Goal: Task Accomplishment & Management: Manage account settings

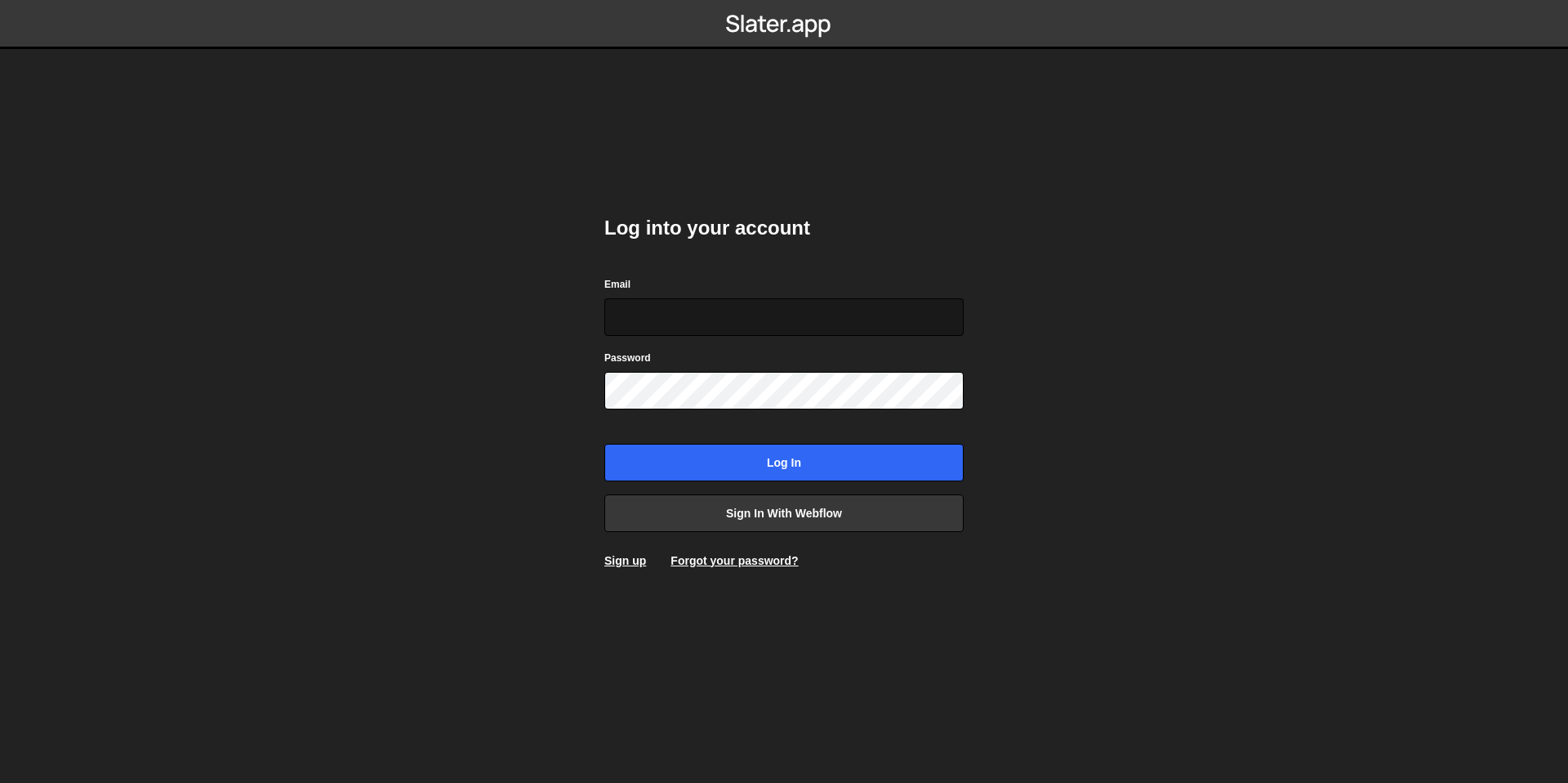
type input "[EMAIL_ADDRESS][DOMAIN_NAME]"
click at [700, 325] on input "[EMAIL_ADDRESS][DOMAIN_NAME]" at bounding box center [784, 317] width 359 height 38
click at [644, 442] on form "Email [EMAIL_ADDRESS][DOMAIN_NAME] Password Log in" at bounding box center [784, 378] width 359 height 206
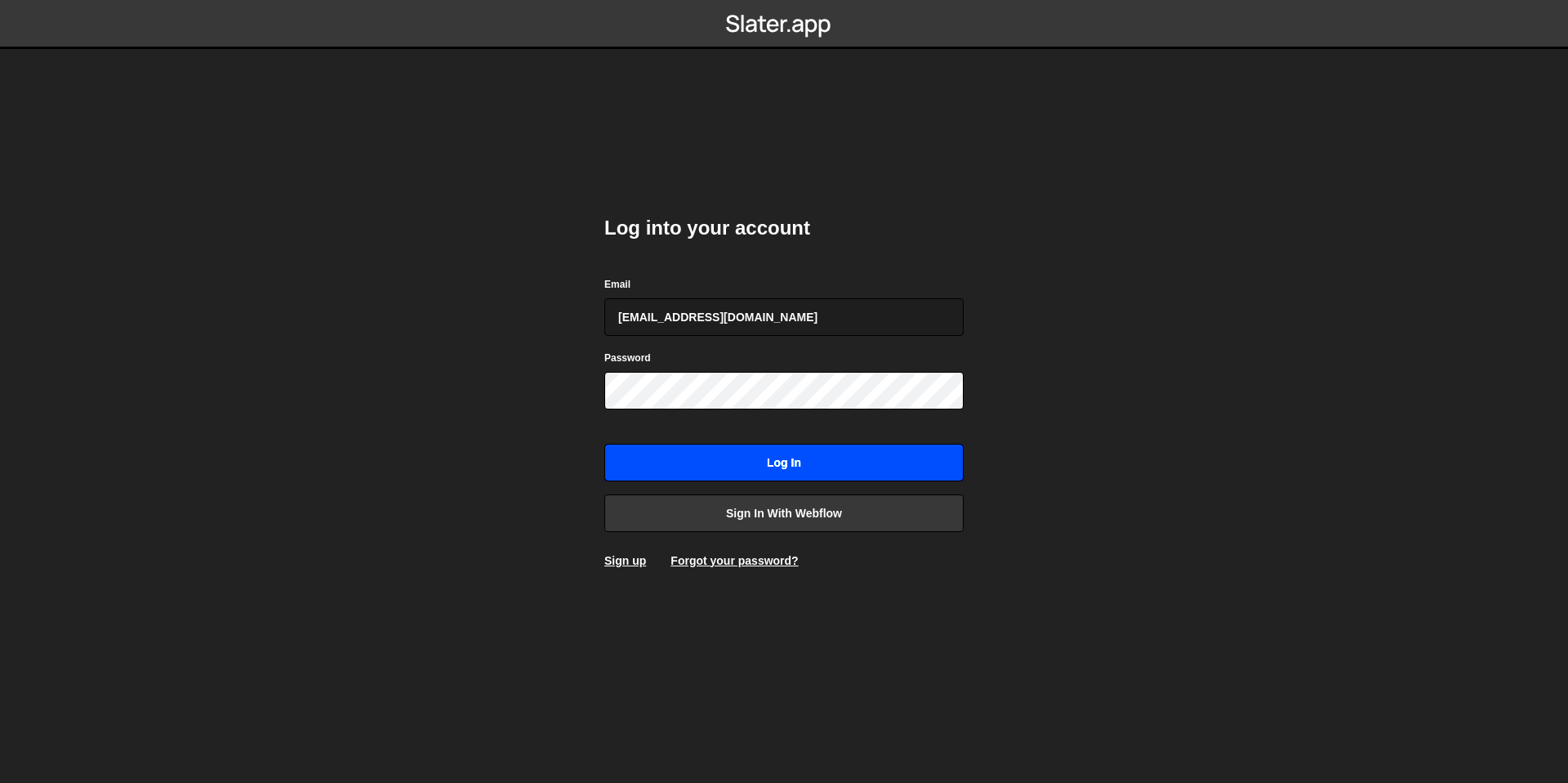
click at [644, 453] on input "Log in" at bounding box center [784, 463] width 359 height 38
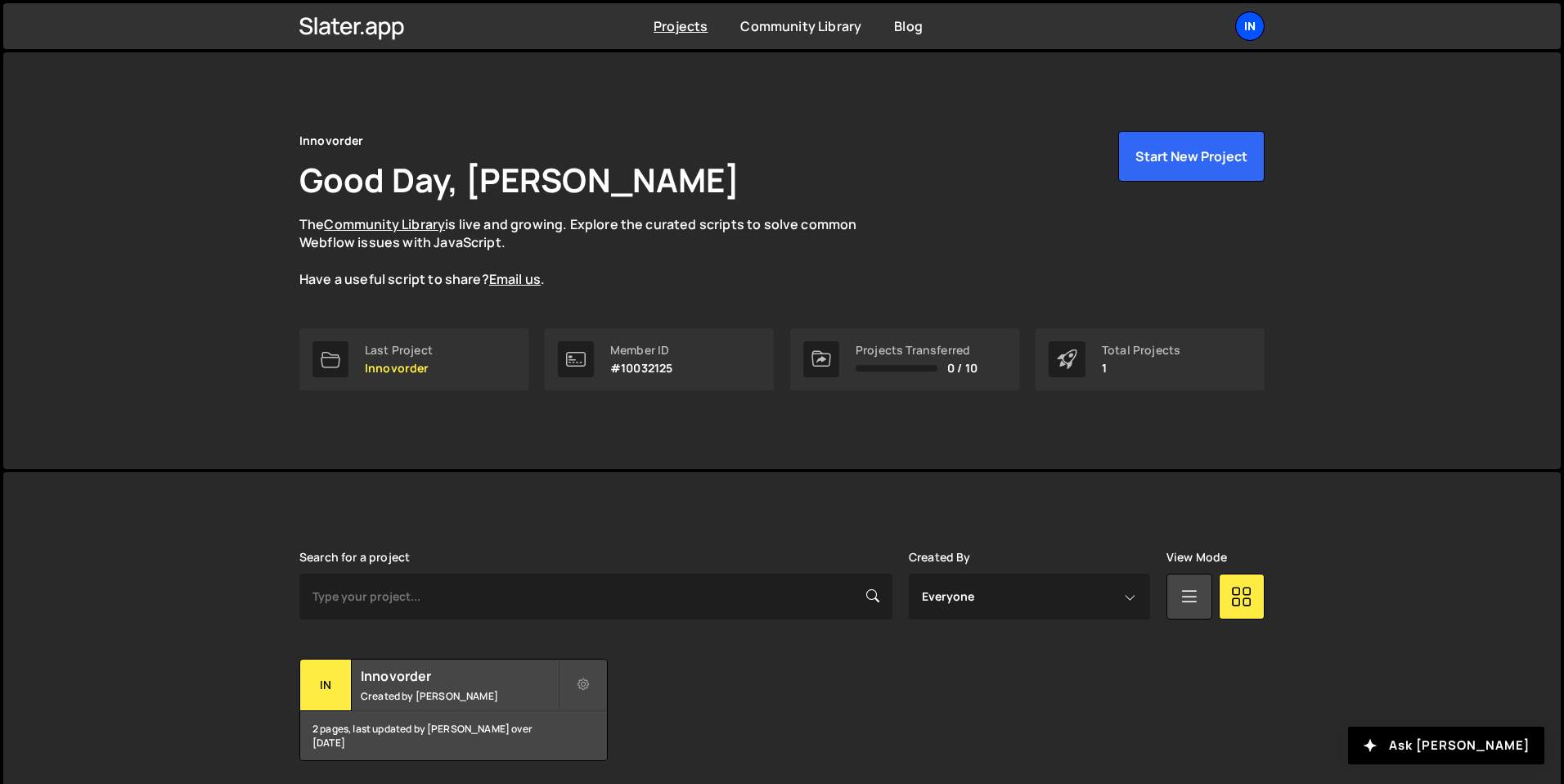
click at [1247, 22] on div "In" at bounding box center [1250, 26] width 29 height 29
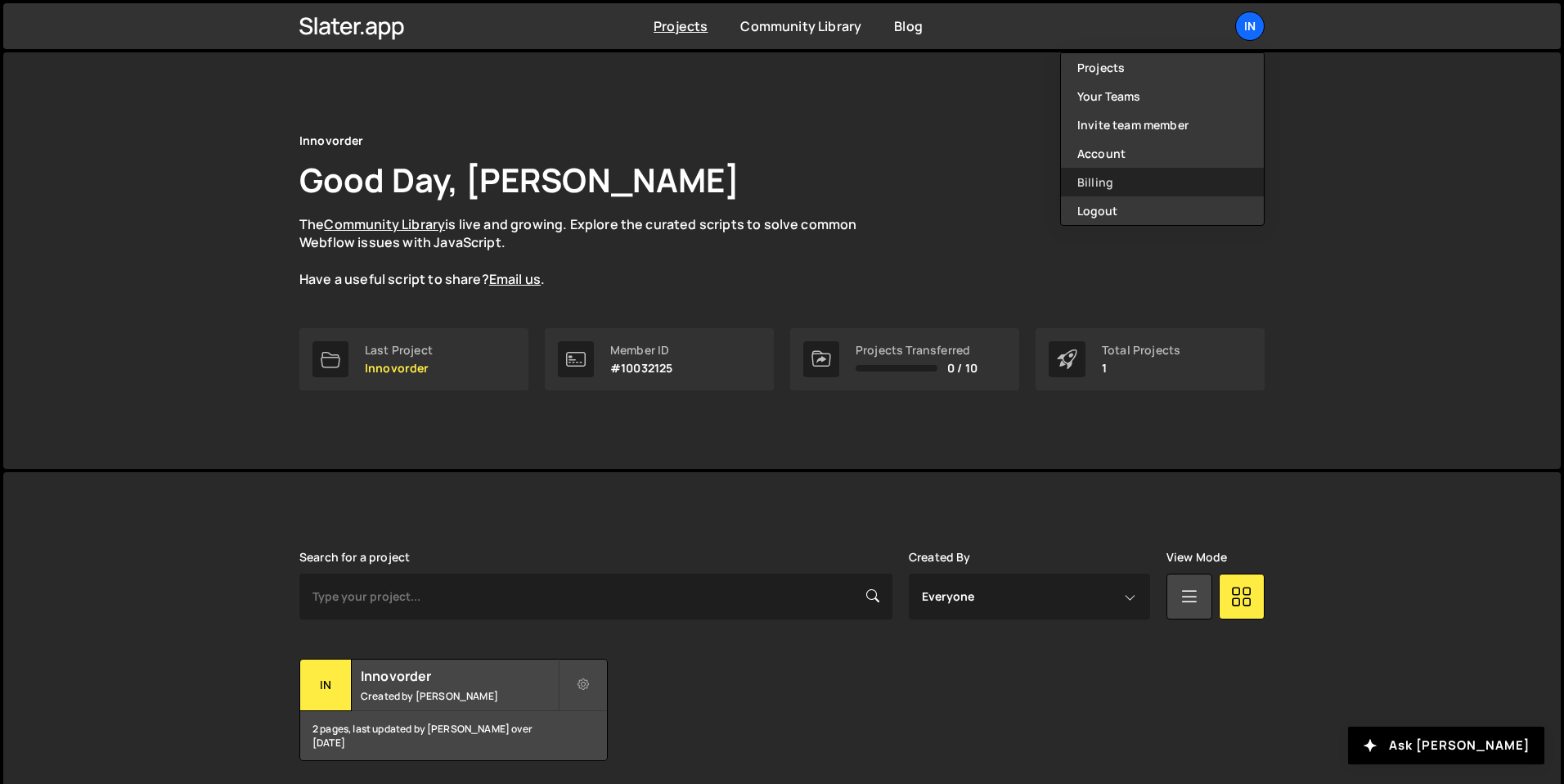
click at [1112, 178] on link "Billing" at bounding box center [1162, 182] width 203 height 29
